Goal: Task Accomplishment & Management: Manage account settings

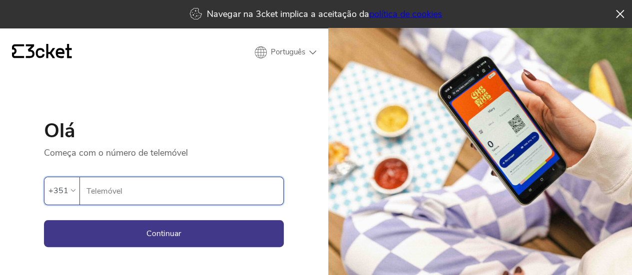
click at [146, 189] on input "Telemóvel" at bounding box center [184, 190] width 197 height 27
type input "934061653"
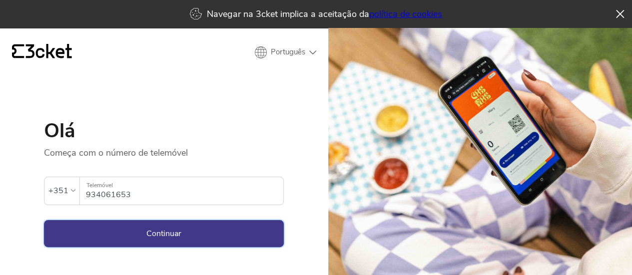
drag, startPoint x: 241, startPoint y: 238, endPoint x: 292, endPoint y: 217, distance: 54.9
click at [241, 237] on button "Continuar" at bounding box center [164, 233] width 240 height 27
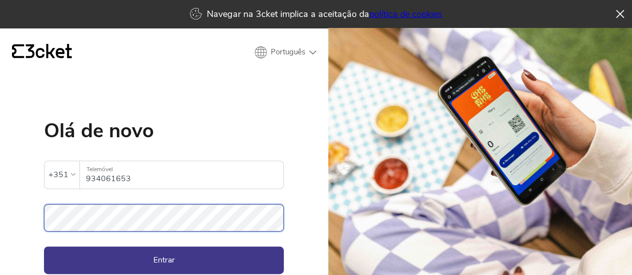
scroll to position [90, 0]
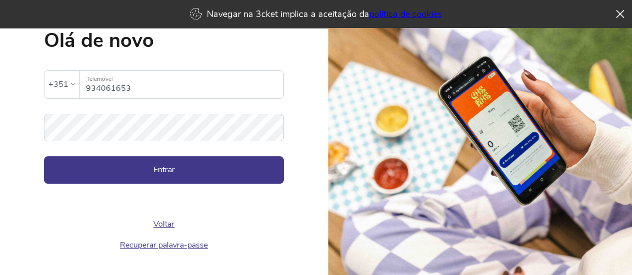
click at [177, 244] on link "Recuperar palavra-passe" at bounding box center [164, 245] width 88 height 11
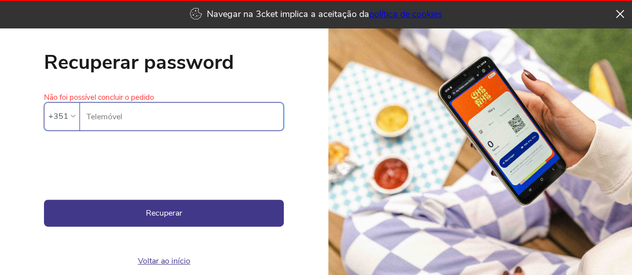
click at [136, 109] on input "Telemóvel" at bounding box center [184, 116] width 197 height 27
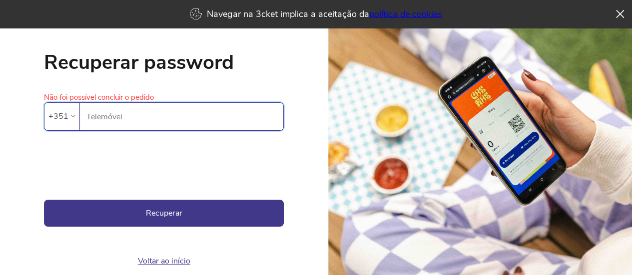
type input "934061653"
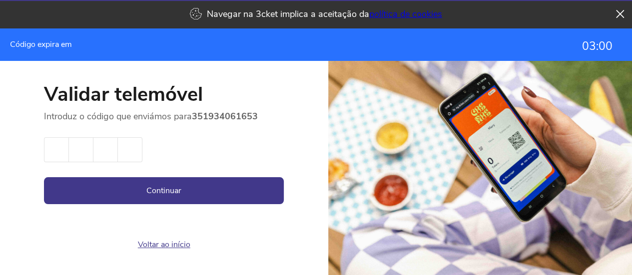
scroll to position [36, 0]
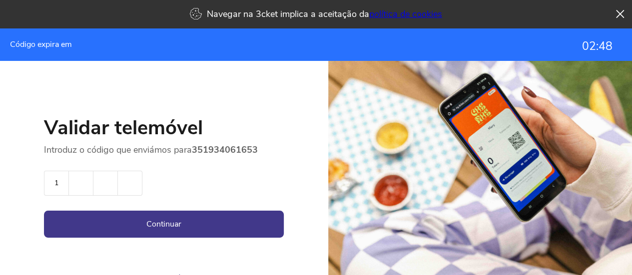
type input "1"
type input "7"
type input "2"
type input "3"
click at [228, 213] on button "Continuar" at bounding box center [164, 224] width 240 height 27
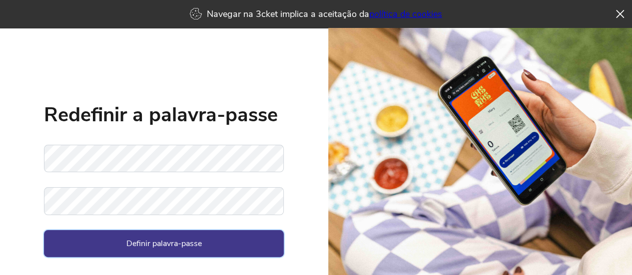
click at [165, 236] on button "Definir palavra-passe" at bounding box center [164, 243] width 240 height 27
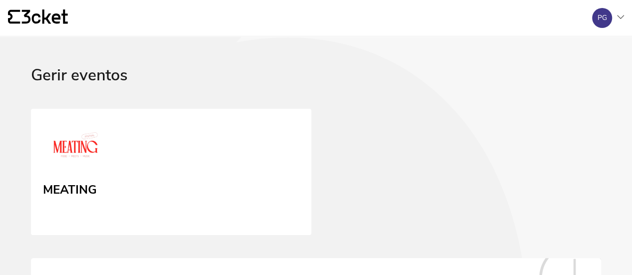
click at [622, 16] on icon at bounding box center [620, 17] width 7 height 4
click at [577, 74] on div "Gerir eventos" at bounding box center [575, 72] width 89 height 24
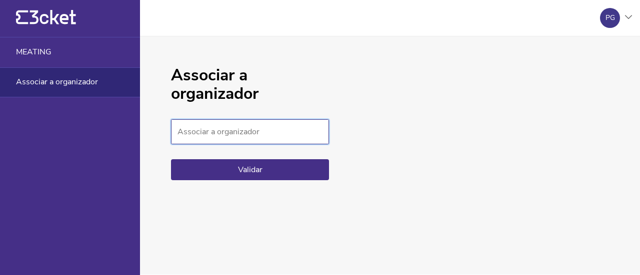
click at [265, 120] on input "Associar a organizador" at bounding box center [250, 131] width 158 height 25
click at [393, 118] on div "Associar a organizador Associar a organizador Validar" at bounding box center [390, 155] width 500 height 238
click at [632, 16] on div "{' '} PG A minha conta Gerir eventos Sair" at bounding box center [320, 18] width 640 height 36
click at [631, 16] on div "{' '} PG A minha conta Gerir eventos Sair" at bounding box center [320, 18] width 640 height 36
click at [631, 16] on icon at bounding box center [628, 17] width 7 height 4
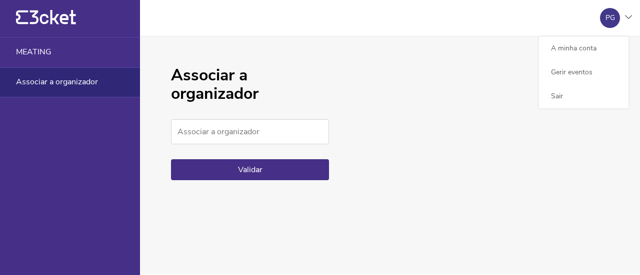
click at [47, 9] on div "{' '}" at bounding box center [70, 18] width 140 height 37
click at [50, 18] on icon "{' '}" at bounding box center [46, 17] width 60 height 15
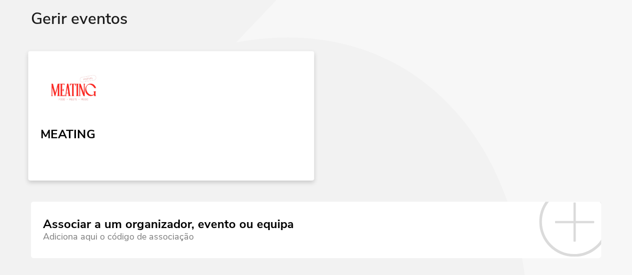
scroll to position [91, 0]
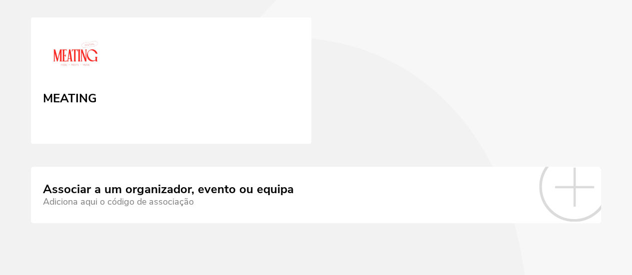
click at [107, 189] on div "Associar a um organizador, evento ou equipa" at bounding box center [168, 190] width 251 height 14
click at [126, 199] on div "Adiciona aqui o código de associação" at bounding box center [168, 202] width 251 height 10
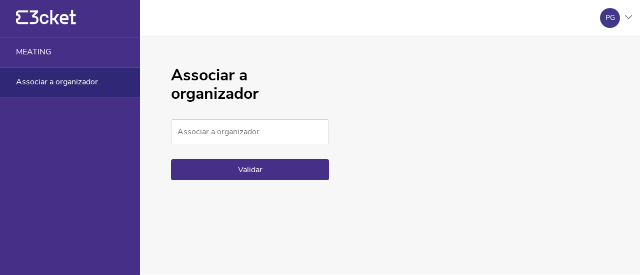
click at [57, 14] on icon at bounding box center [53, 17] width 46 height 14
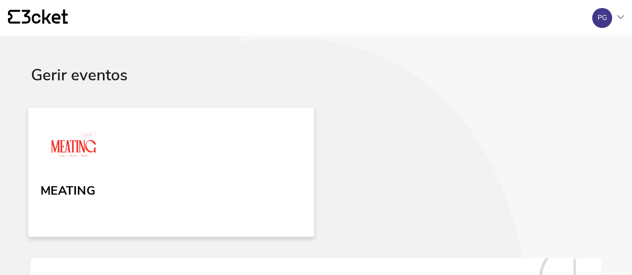
click at [93, 137] on img at bounding box center [73, 147] width 66 height 46
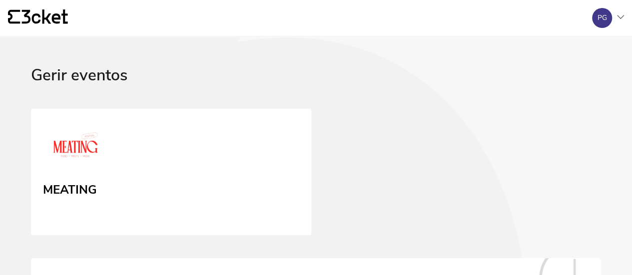
drag, startPoint x: 47, startPoint y: 20, endPoint x: 53, endPoint y: 20, distance: 6.0
click at [47, 20] on icon at bounding box center [45, 16] width 46 height 14
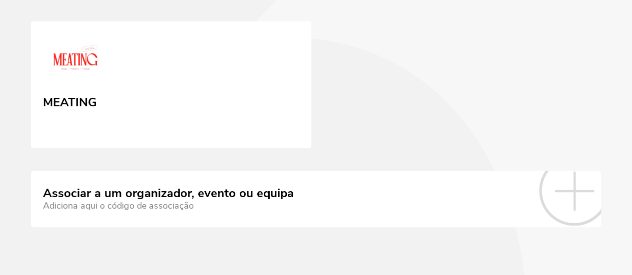
scroll to position [91, 0]
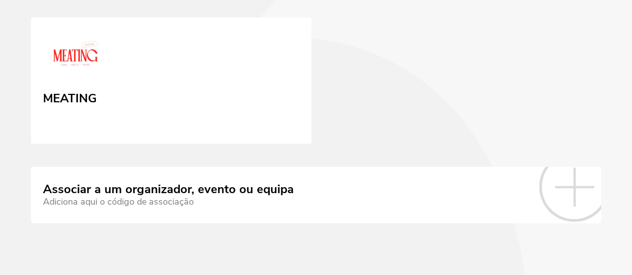
click at [224, 184] on div "Associar a um organizador, evento ou equipa" at bounding box center [168, 190] width 251 height 14
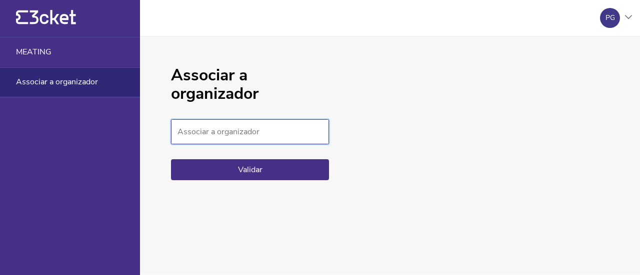
click at [263, 128] on input "Associar a organizador" at bounding box center [250, 131] width 158 height 25
type input "b0c1a6388da448b9961324baaa1aec7e"
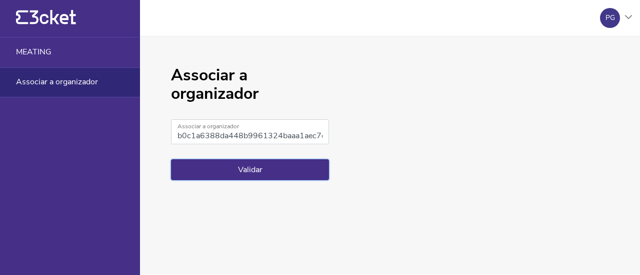
click at [303, 171] on button "Validar" at bounding box center [250, 169] width 158 height 21
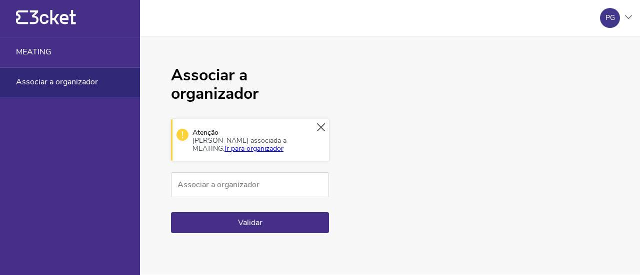
click at [283, 144] on link "Ir para organizador" at bounding box center [253, 148] width 59 height 9
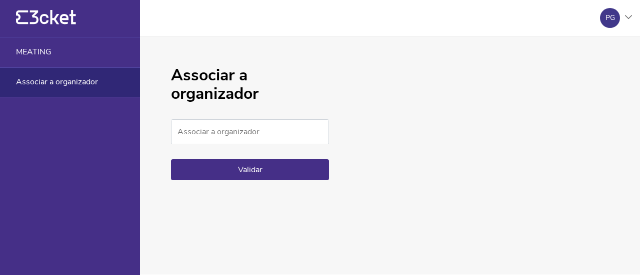
click at [49, 21] on icon "{' '}" at bounding box center [46, 17] width 60 height 15
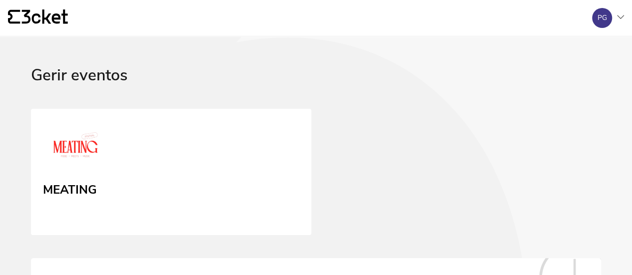
click at [237, 110] on div "MEATING" at bounding box center [316, 172] width 570 height 127
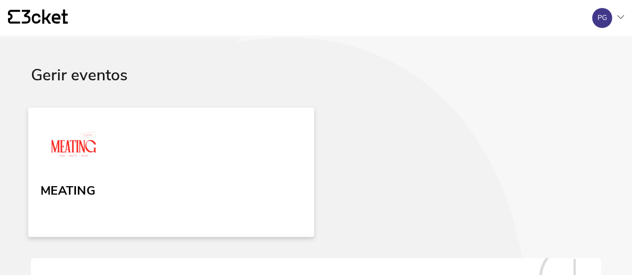
click at [86, 186] on div "MEATING" at bounding box center [67, 189] width 55 height 18
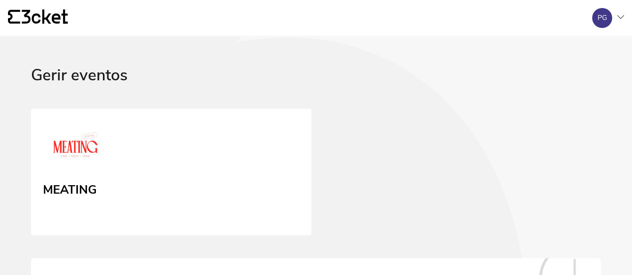
click at [573, 123] on div "MEATING" at bounding box center [316, 172] width 570 height 127
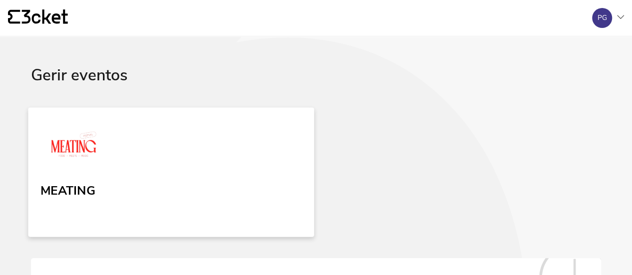
drag, startPoint x: 91, startPoint y: 148, endPoint x: 98, endPoint y: 149, distance: 7.6
click at [91, 147] on img at bounding box center [73, 147] width 66 height 46
click at [82, 143] on img at bounding box center [73, 147] width 66 height 46
click at [86, 186] on div "MEATING" at bounding box center [67, 189] width 55 height 18
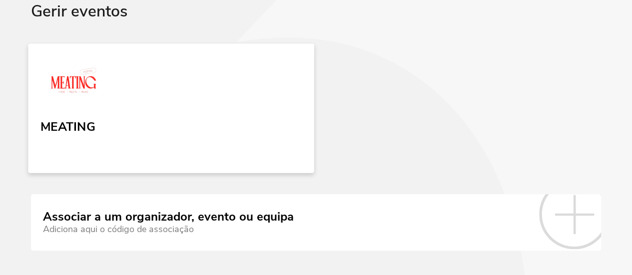
scroll to position [41, 0]
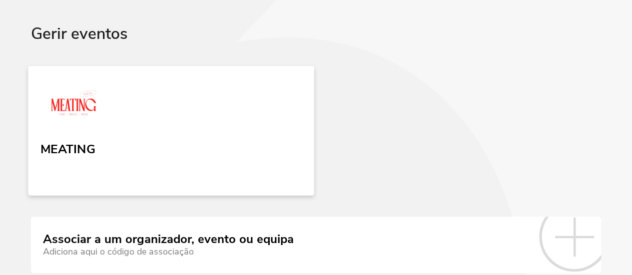
click at [78, 95] on img at bounding box center [73, 105] width 66 height 46
